Goal: Information Seeking & Learning: Learn about a topic

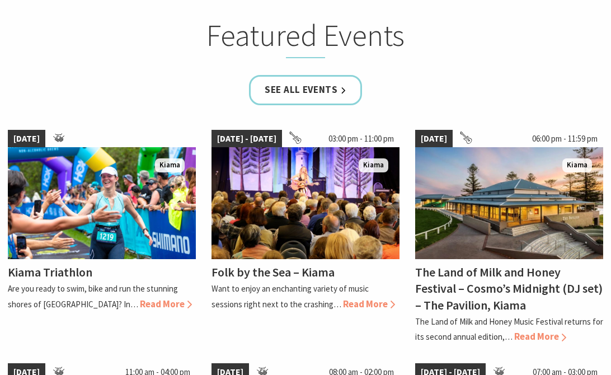
scroll to position [673, 0]
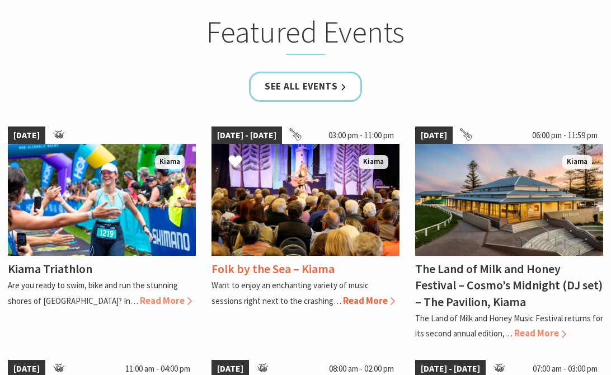
click at [343, 298] on span "Read More" at bounding box center [369, 301] width 52 height 12
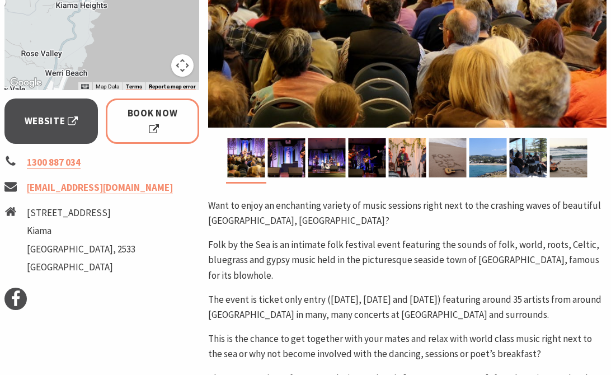
scroll to position [368, 0]
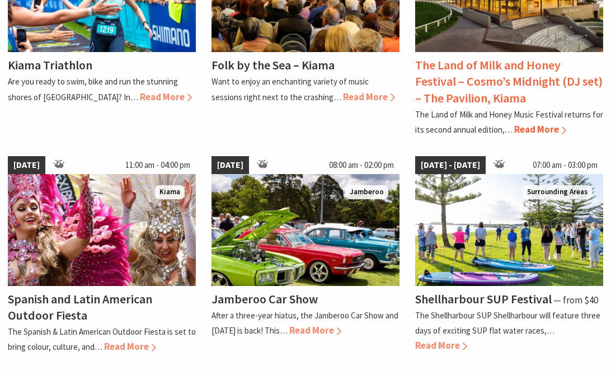
scroll to position [889, 0]
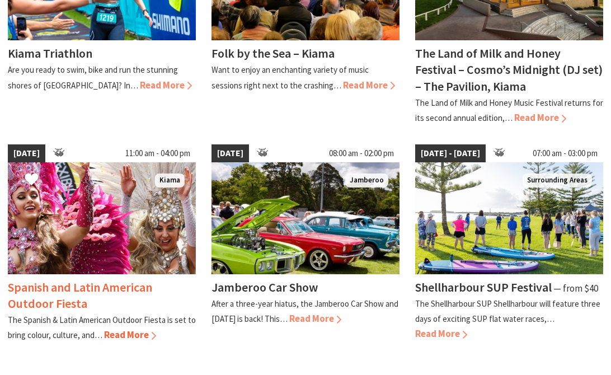
click at [141, 259] on img at bounding box center [102, 218] width 188 height 112
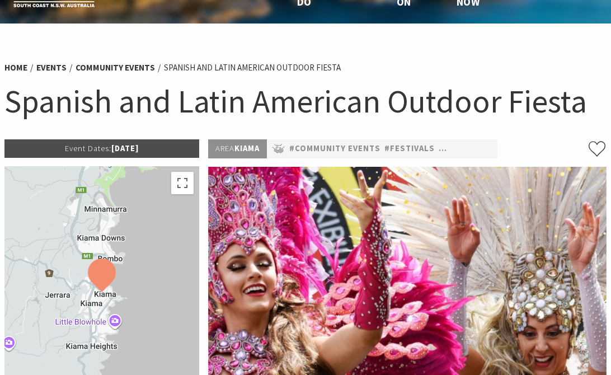
scroll to position [39, 0]
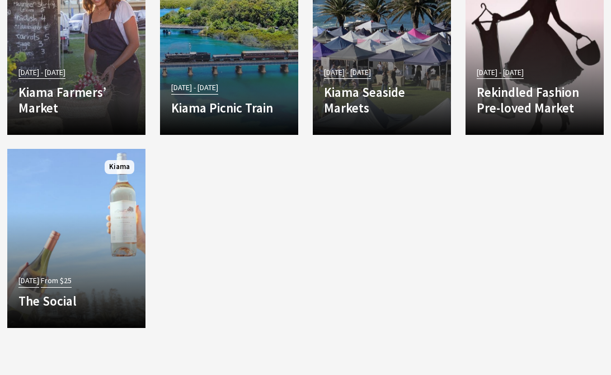
scroll to position [2105, 0]
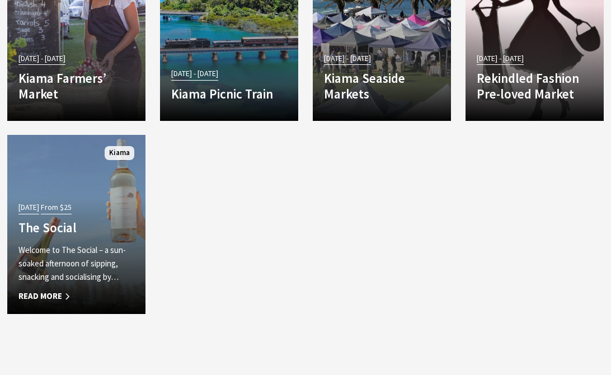
click at [50, 296] on span "Read More" at bounding box center [76, 295] width 116 height 13
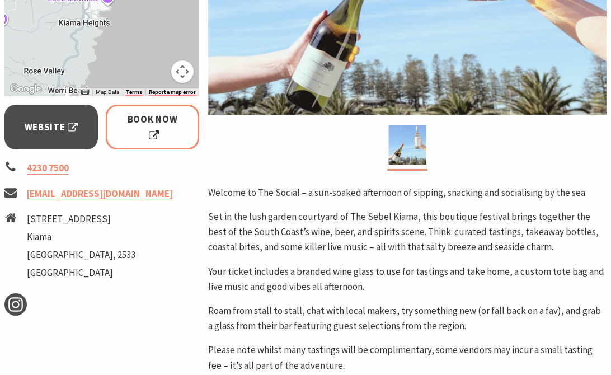
scroll to position [381, 0]
